Goal: Transaction & Acquisition: Purchase product/service

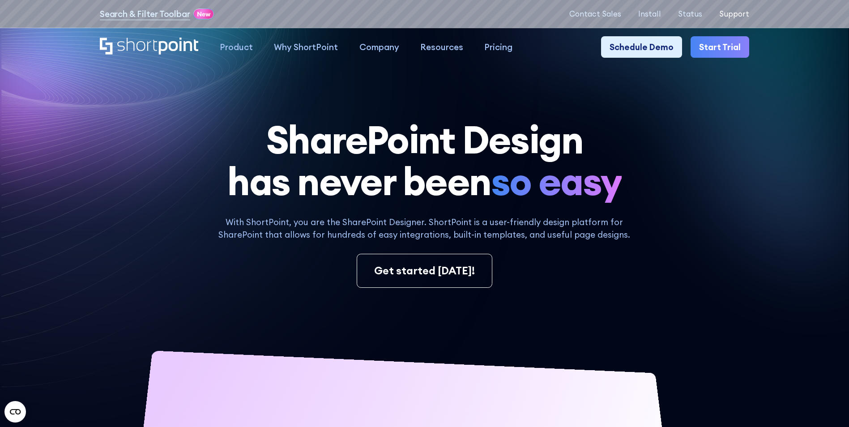
click at [739, 15] on p "Support" at bounding box center [735, 13] width 30 height 9
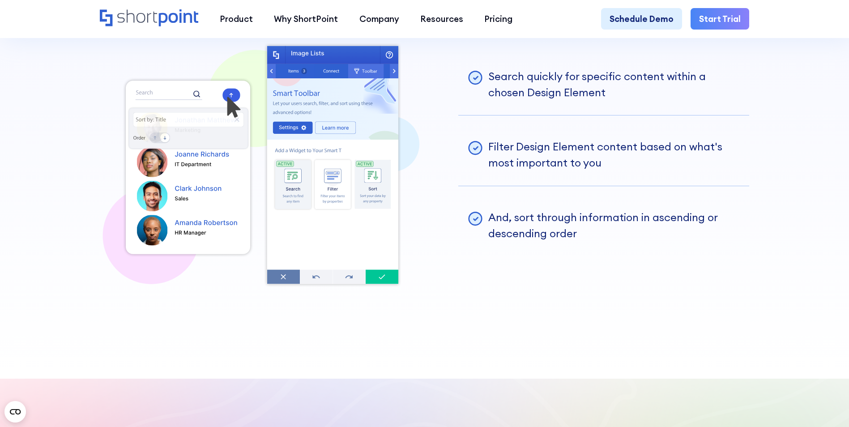
scroll to position [2373, 0]
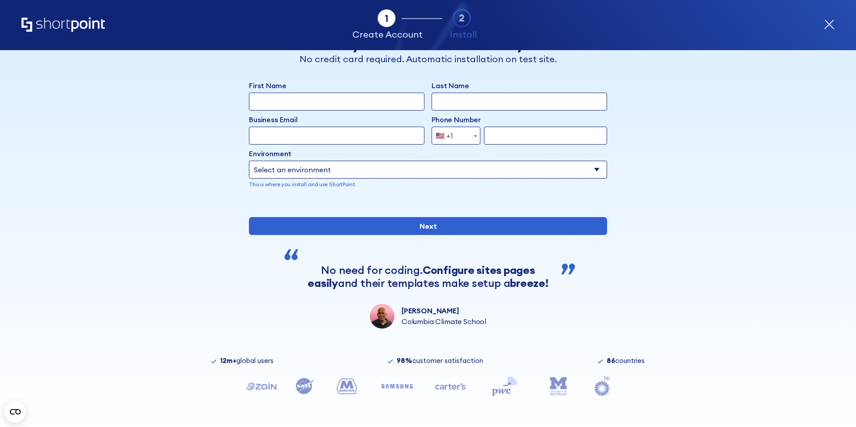
scroll to position [59, 0]
click at [51, 29] on icon "Home" at bounding box center [62, 24] width 83 height 14
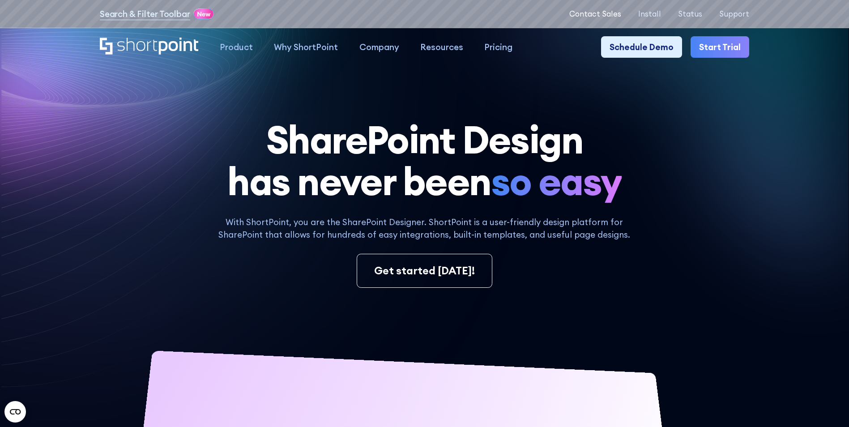
click at [596, 11] on p "Contact Sales" at bounding box center [596, 13] width 52 height 9
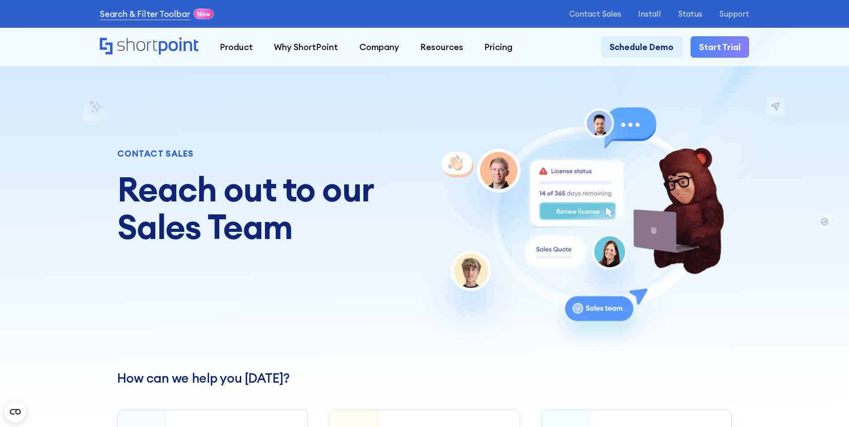
click at [377, 262] on div "CONTACT SALES Reach out to our Sales Team" at bounding box center [424, 227] width 615 height 246
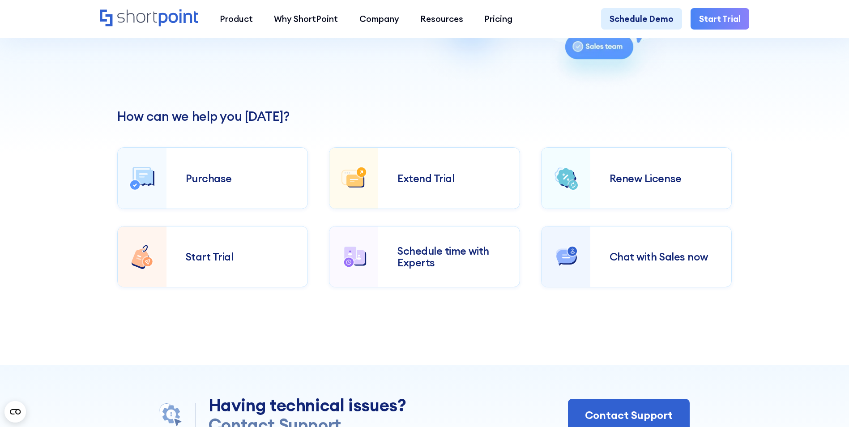
scroll to position [313, 0]
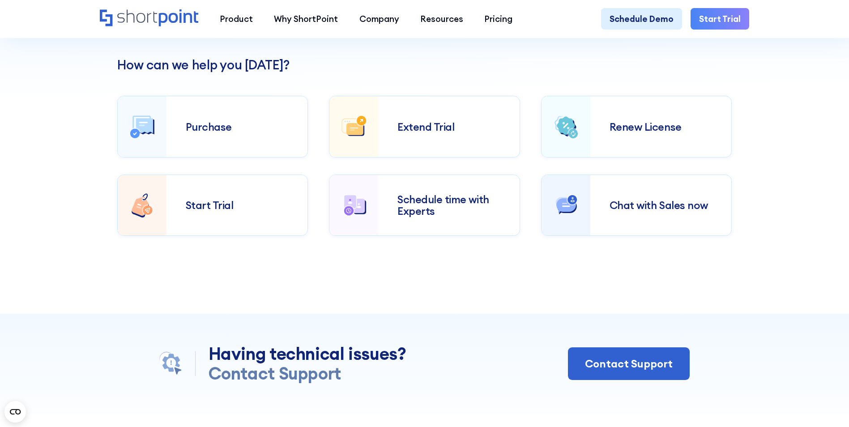
click at [618, 93] on div "How can we help you today? Purchase Extend Trial Renew License Start Trial Sche…" at bounding box center [424, 147] width 615 height 178
click at [211, 131] on div "Purchase" at bounding box center [237, 127] width 103 height 12
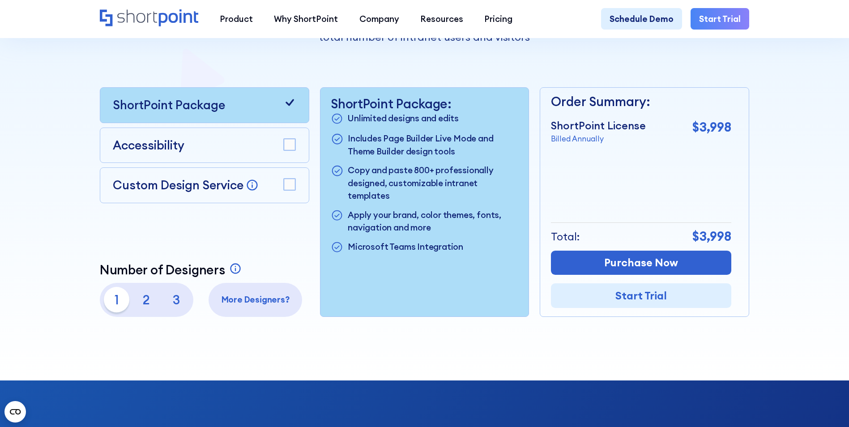
scroll to position [313, 0]
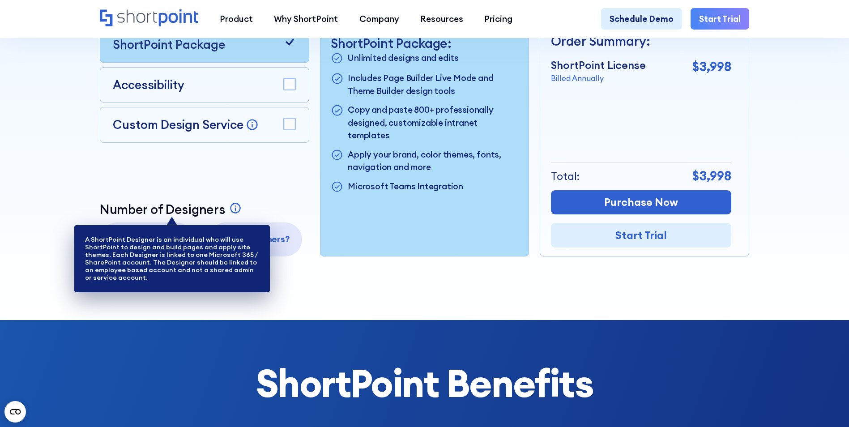
click at [232, 214] on icon at bounding box center [236, 208] width 11 height 11
click at [234, 213] on icon at bounding box center [236, 208] width 11 height 11
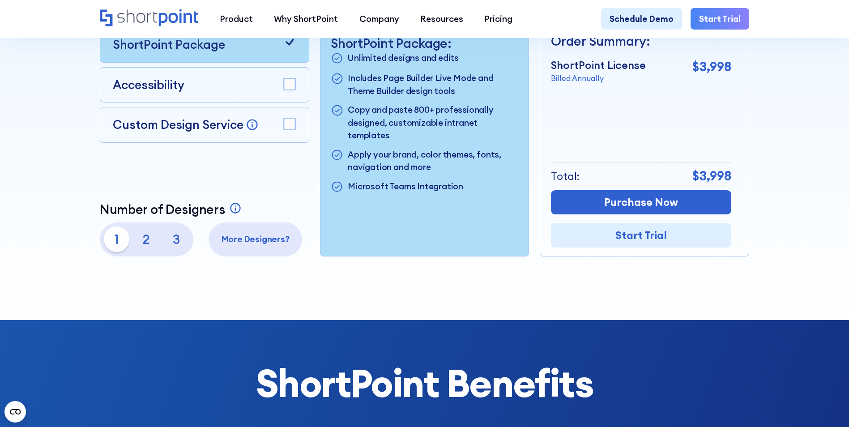
click at [131, 318] on div at bounding box center [425, 14] width 764 height 612
click at [144, 249] on p "2" at bounding box center [147, 240] width 26 height 26
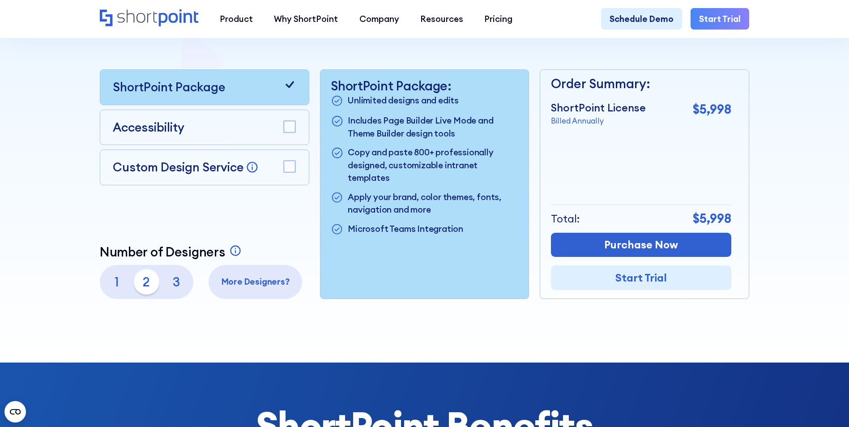
scroll to position [224, 0]
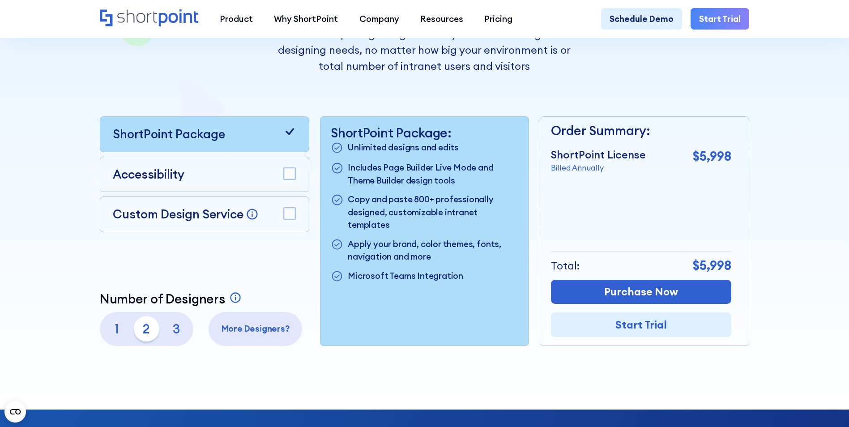
click at [181, 329] on p "3" at bounding box center [176, 329] width 26 height 26
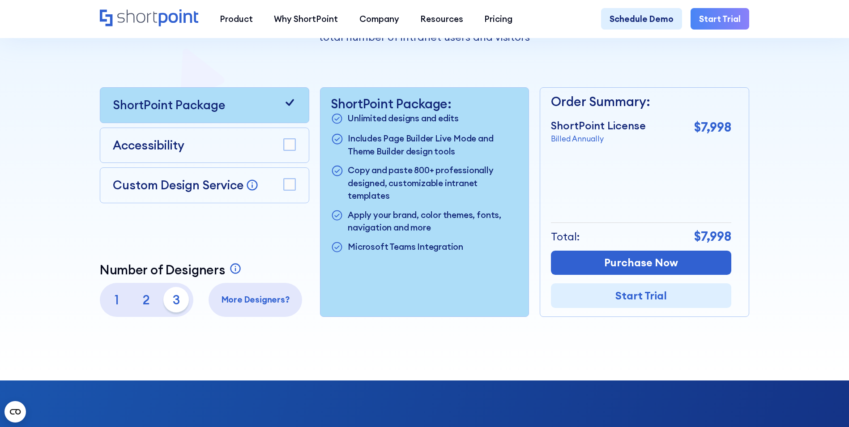
scroll to position [269, 0]
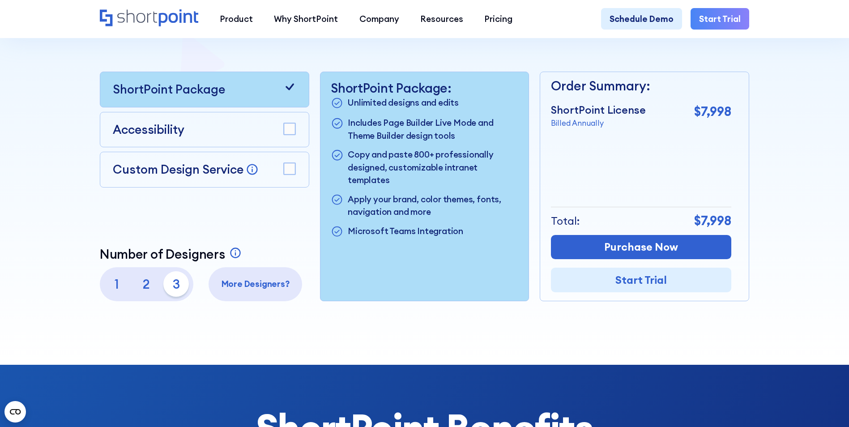
click at [625, 141] on div "Order Summary: ShortPoint License Billed Annually $7,998 + Custom Design Servic…" at bounding box center [641, 186] width 180 height 228
click at [144, 287] on p "2" at bounding box center [147, 284] width 26 height 26
click at [117, 287] on p "1" at bounding box center [117, 284] width 26 height 26
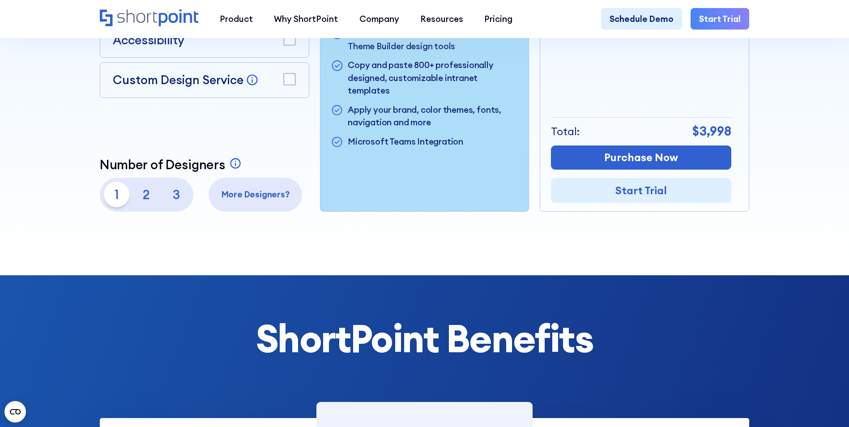
scroll to position [313, 0]
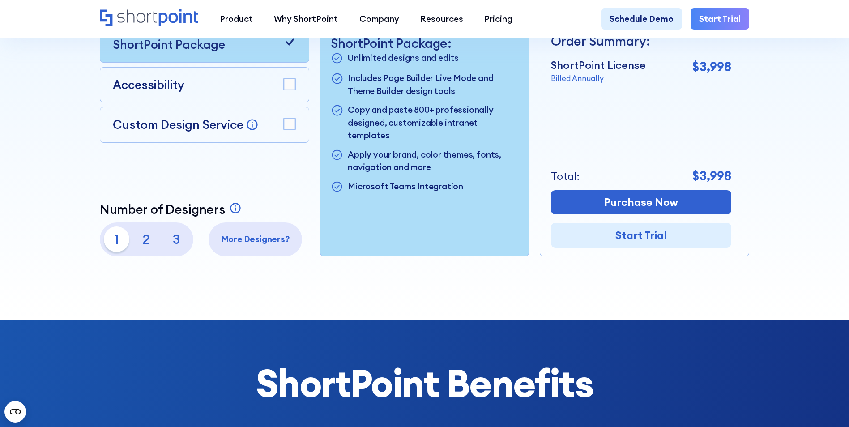
click at [142, 239] on p "2" at bounding box center [147, 240] width 26 height 26
click at [170, 239] on p "3" at bounding box center [176, 240] width 26 height 26
click at [151, 244] on p "2" at bounding box center [147, 240] width 26 height 26
click at [174, 252] on p "3" at bounding box center [176, 240] width 26 height 26
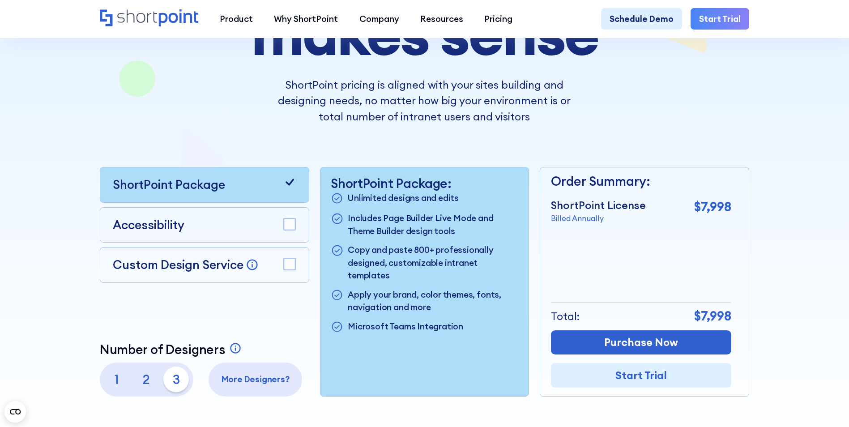
scroll to position [269, 0]
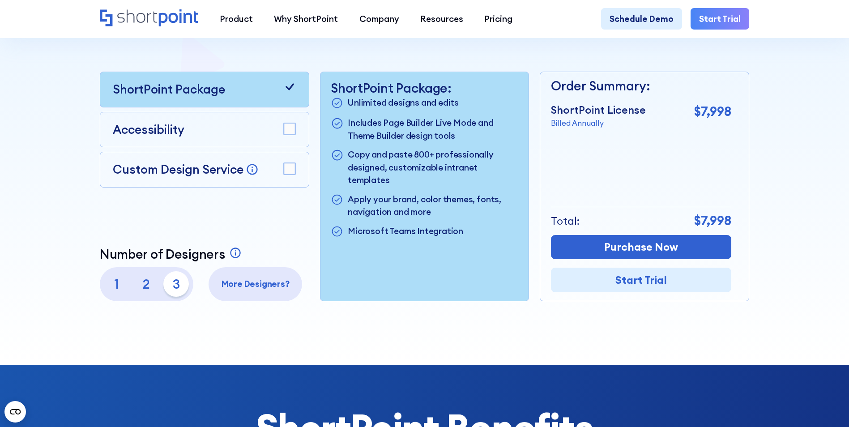
click at [632, 146] on div "Order Summary: ShortPoint License Billed Annually $7,998 + Custom Design Servic…" at bounding box center [641, 186] width 180 height 228
click at [149, 287] on p "2" at bounding box center [147, 284] width 26 height 26
click at [122, 289] on p "1" at bounding box center [117, 284] width 26 height 26
click at [140, 288] on p "2" at bounding box center [147, 284] width 26 height 26
click at [171, 288] on p "3" at bounding box center [176, 284] width 26 height 26
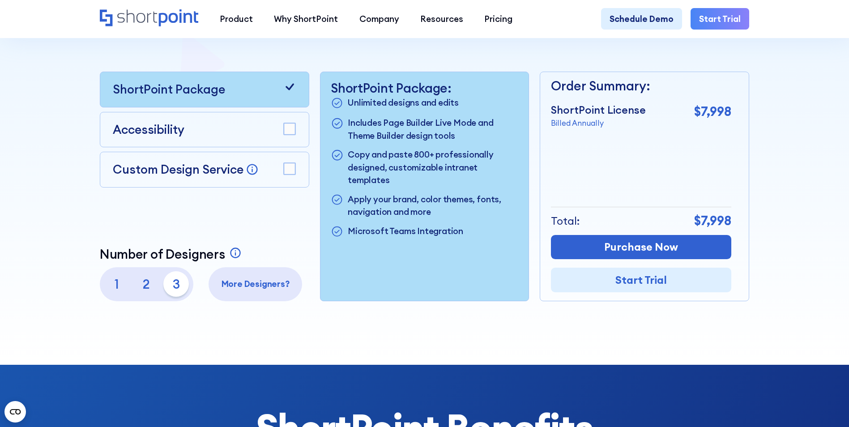
click at [150, 291] on p "2" at bounding box center [147, 284] width 26 height 26
click at [112, 291] on p "1" at bounding box center [117, 284] width 26 height 26
click at [135, 287] on p "2" at bounding box center [147, 284] width 26 height 26
click at [173, 287] on p "3" at bounding box center [176, 284] width 26 height 26
click at [142, 289] on p "2" at bounding box center [147, 284] width 26 height 26
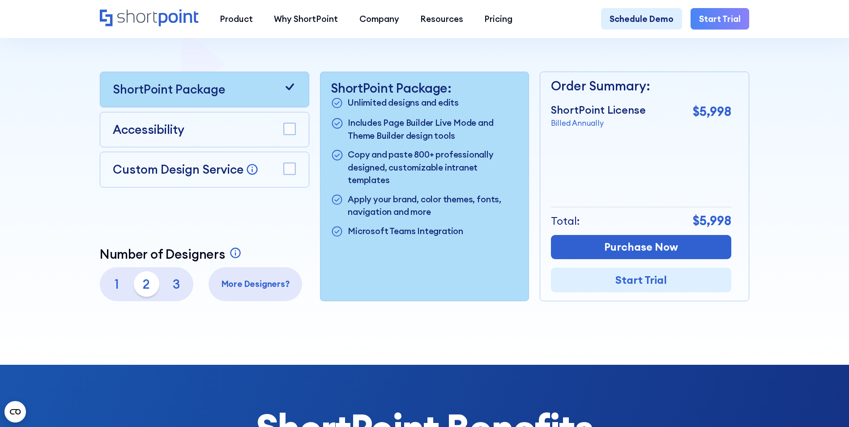
click at [119, 291] on p "1" at bounding box center [117, 284] width 26 height 26
click at [618, 150] on div "Order Summary: ShortPoint License Billed Annually $3,998 + Custom Design Servic…" at bounding box center [641, 186] width 180 height 228
drag, startPoint x: 622, startPoint y: 202, endPoint x: 620, endPoint y: 206, distance: 4.6
click at [622, 202] on div "Order Summary: ShortPoint License Billed Annually $3,998 + Custom Design Servic…" at bounding box center [641, 186] width 180 height 228
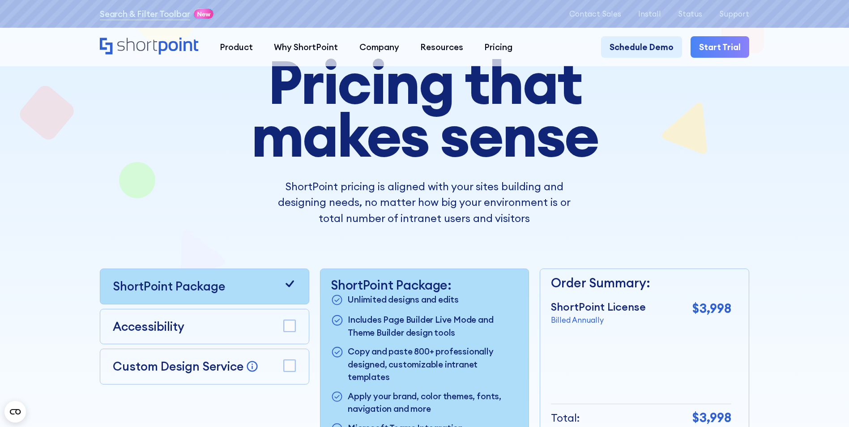
scroll to position [224, 0]
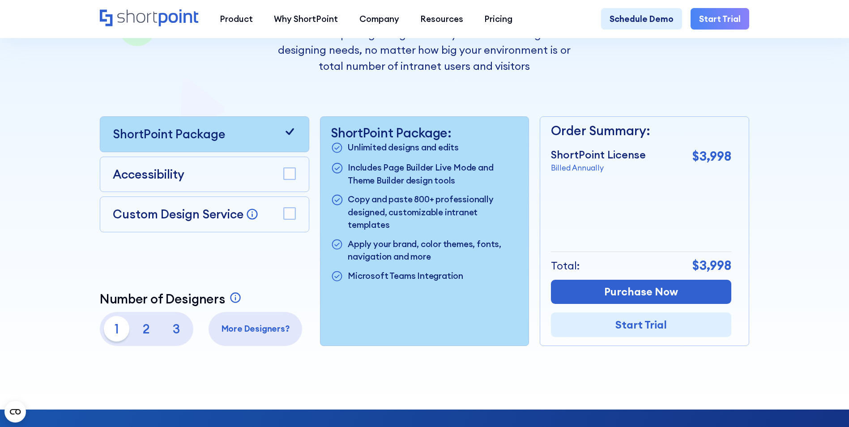
click at [750, 60] on div "Pricing that makes sense ShortPoint pricing is aligned with your sites building…" at bounding box center [425, 125] width 650 height 442
click at [610, 94] on div "Pricing that makes sense ShortPoint pricing is aligned with your sites building…" at bounding box center [425, 125] width 650 height 442
click at [630, 88] on div "Pricing that makes sense ShortPoint pricing is aligned with your sites building…" at bounding box center [425, 125] width 650 height 442
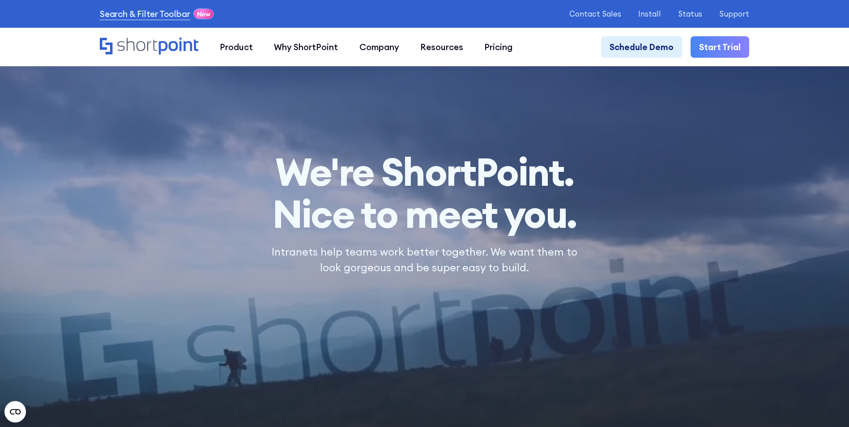
click at [570, 97] on div at bounding box center [424, 213] width 849 height 427
